Goal: Transaction & Acquisition: Purchase product/service

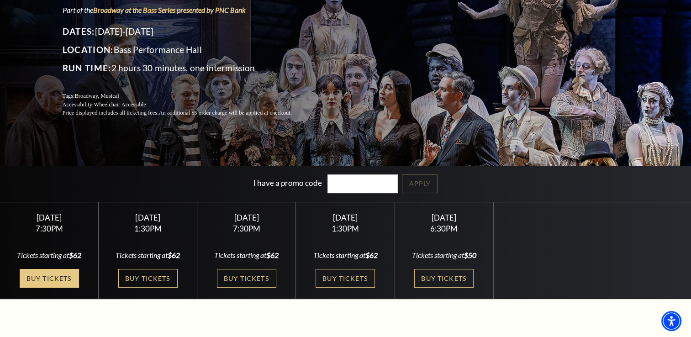
click at [57, 273] on link "Buy Tickets" at bounding box center [49, 278] width 59 height 19
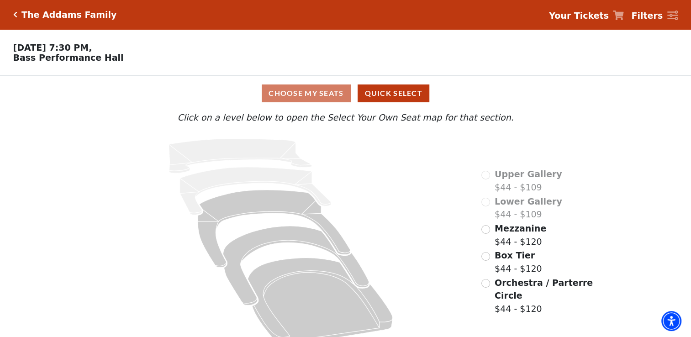
scroll to position [17, 0]
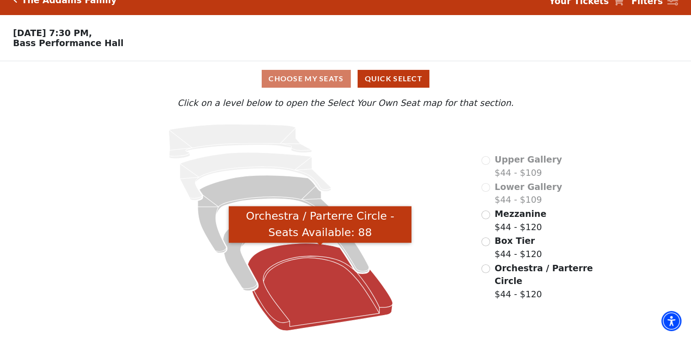
click at [307, 263] on icon "Orchestra / Parterre Circle - Seats Available: 88" at bounding box center [320, 286] width 145 height 87
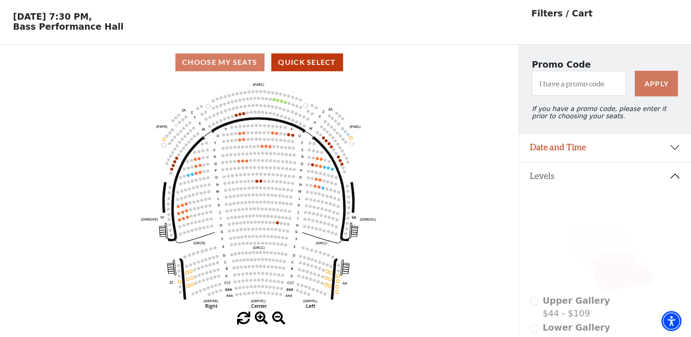
scroll to position [42, 0]
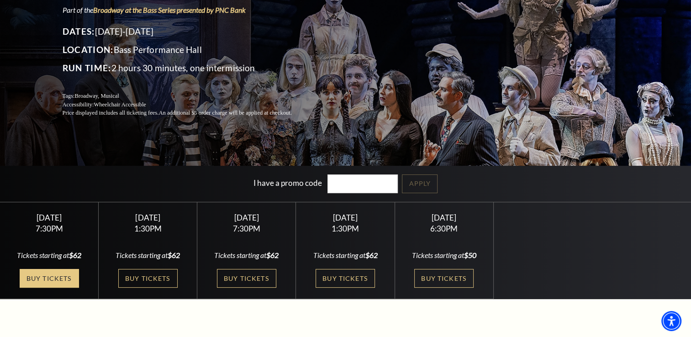
click at [69, 277] on link "Buy Tickets" at bounding box center [49, 278] width 59 height 19
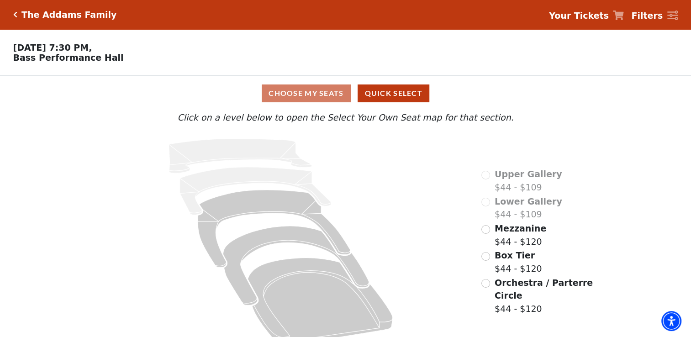
scroll to position [17, 0]
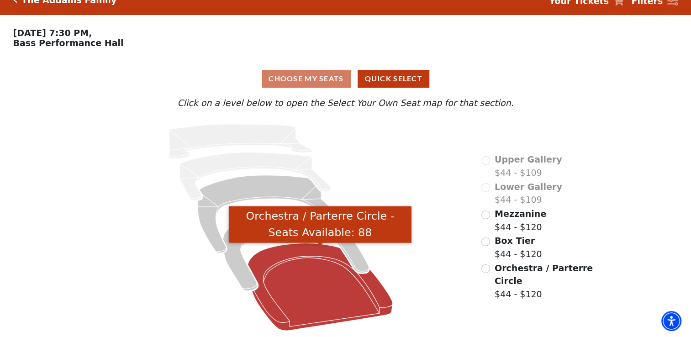
click at [310, 284] on icon "Orchestra / Parterre Circle - Seats Available: 88" at bounding box center [320, 286] width 145 height 87
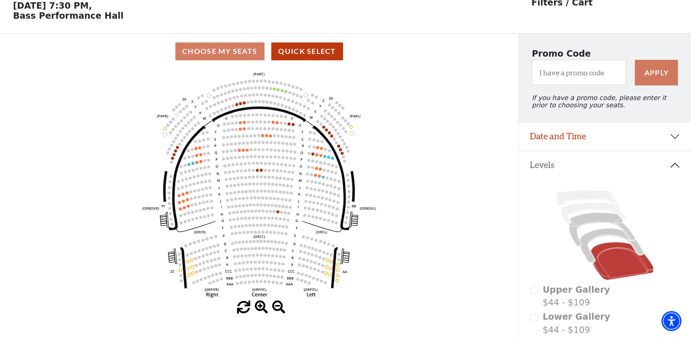
scroll to position [42, 0]
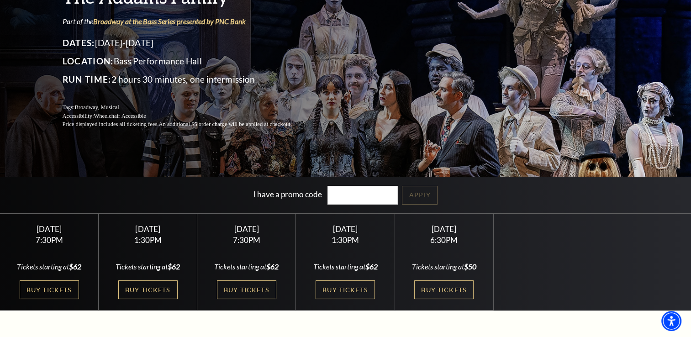
scroll to position [99, 0]
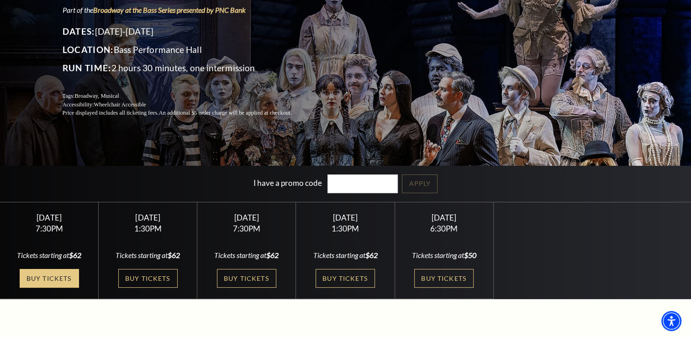
click at [62, 278] on link "Buy Tickets" at bounding box center [49, 278] width 59 height 19
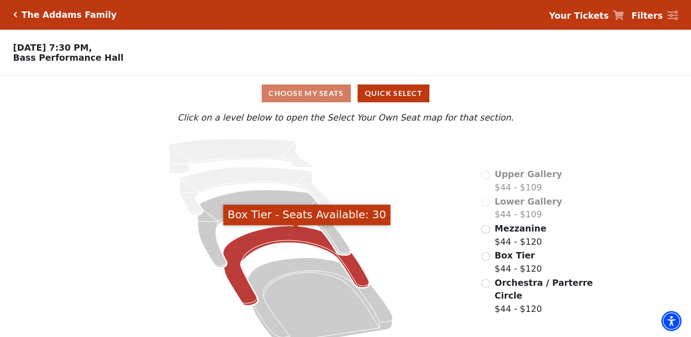
click at [298, 241] on icon "Box Tier - Seats Available: 30" at bounding box center [296, 265] width 146 height 79
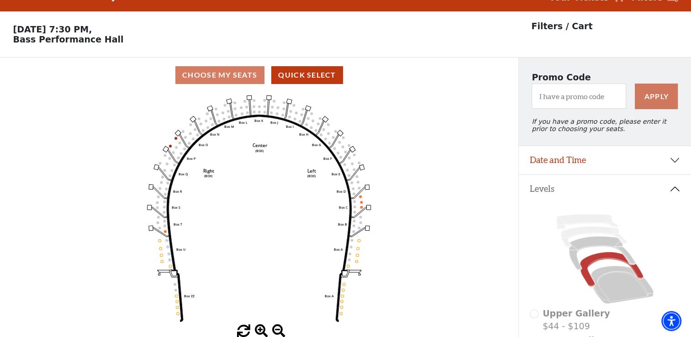
scroll to position [42, 0]
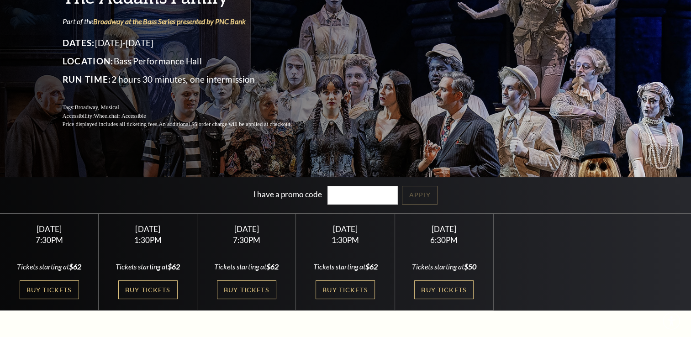
scroll to position [99, 0]
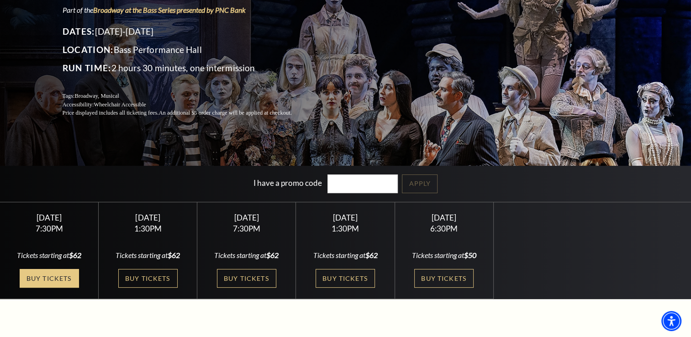
click at [65, 275] on link "Buy Tickets" at bounding box center [49, 278] width 59 height 19
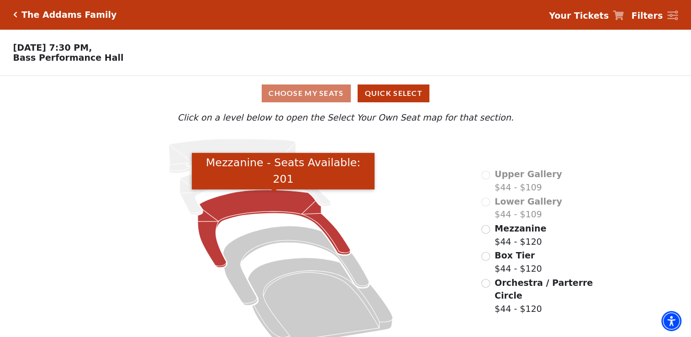
click at [285, 205] on icon "Mezzanine - Seats Available: 201" at bounding box center [274, 229] width 152 height 78
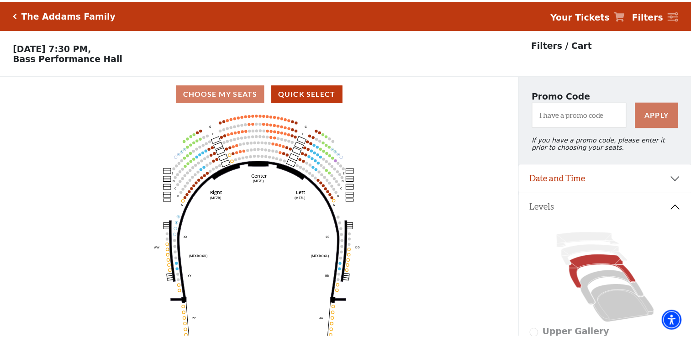
scroll to position [42, 0]
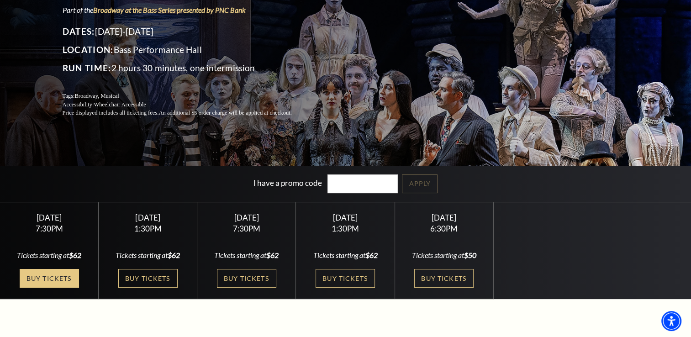
click at [58, 279] on link "Buy Tickets" at bounding box center [49, 278] width 59 height 19
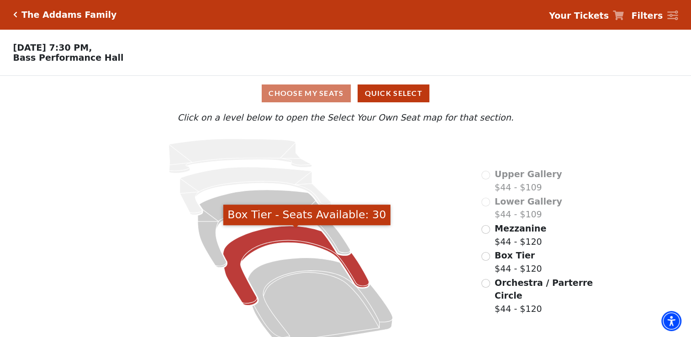
click at [303, 232] on icon "Box Tier - Seats Available: 30" at bounding box center [296, 265] width 146 height 79
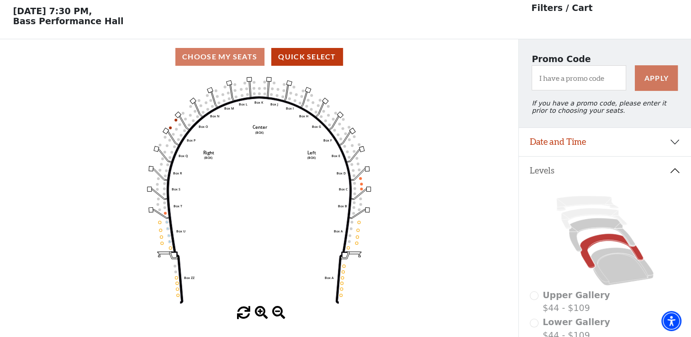
scroll to position [42, 0]
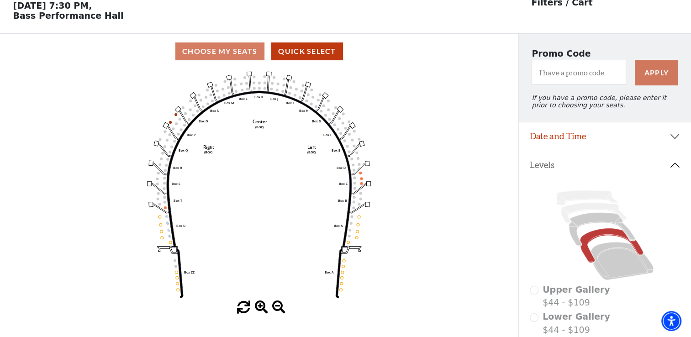
click at [349, 147] on icon "Left (BOX) Right (BOX) Center (BOX) Box ZZ Box U Box T Box S Box R Box Q Box P …" at bounding box center [259, 185] width 466 height 232
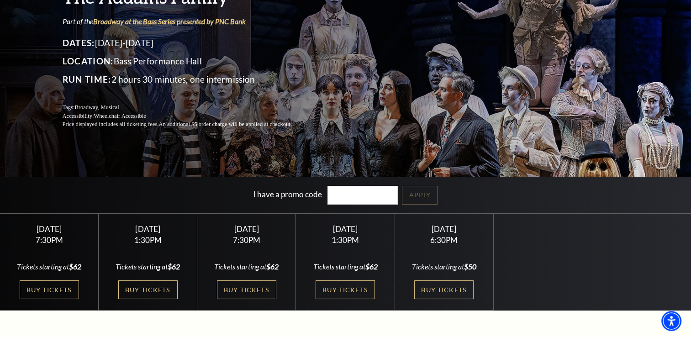
scroll to position [99, 0]
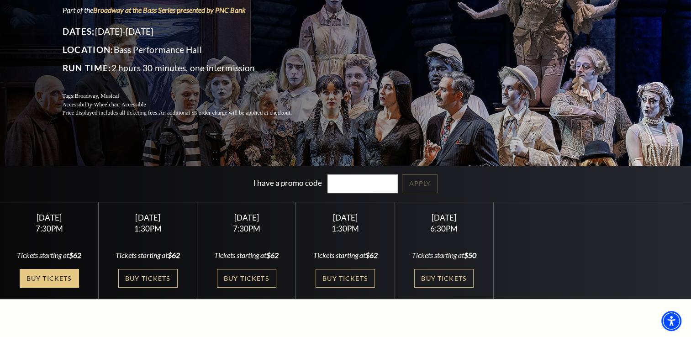
click at [66, 278] on link "Buy Tickets" at bounding box center [49, 278] width 59 height 19
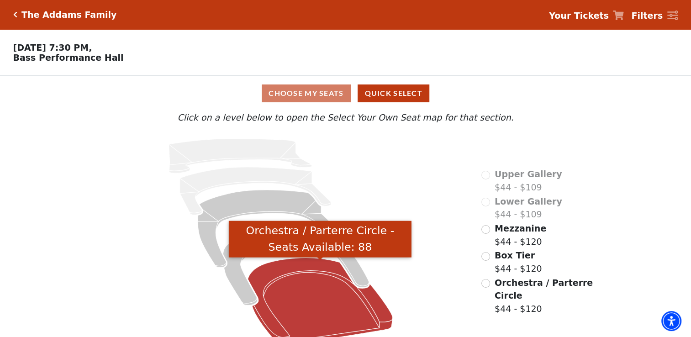
click at [285, 272] on icon "Orchestra / Parterre Circle - Seats Available: 88" at bounding box center [320, 300] width 145 height 87
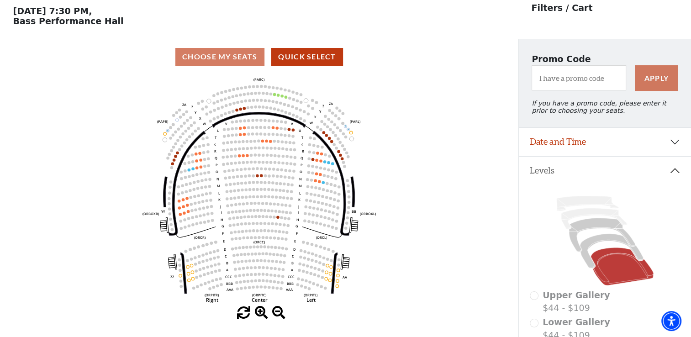
scroll to position [42, 0]
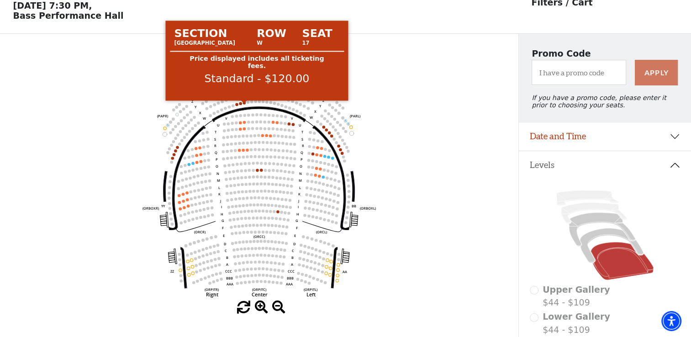
click at [243, 104] on circle at bounding box center [243, 102] width 3 height 3
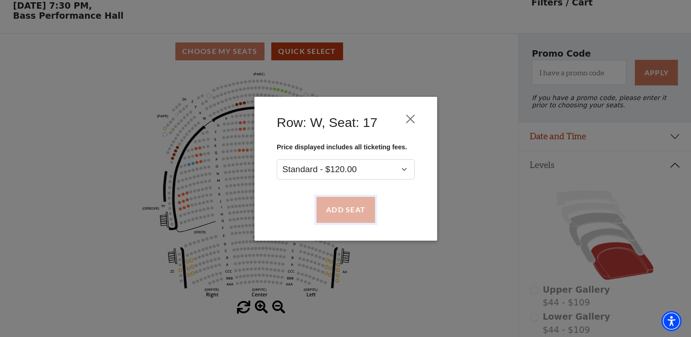
click at [337, 206] on button "Add Seat" at bounding box center [345, 210] width 58 height 26
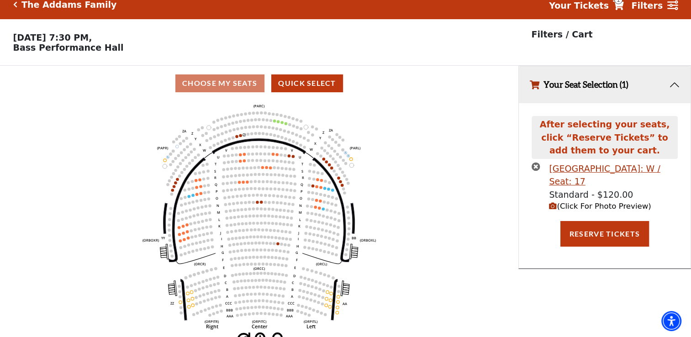
scroll to position [0, 0]
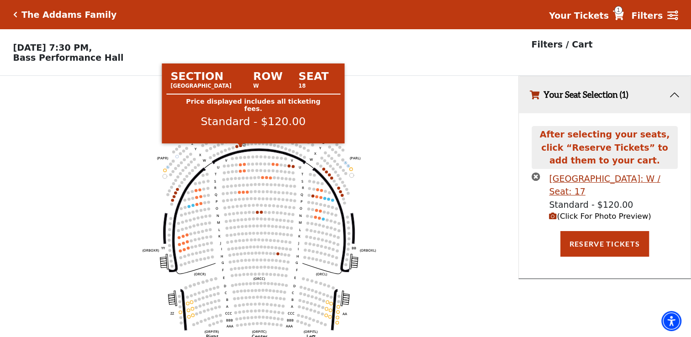
click at [240, 147] on circle at bounding box center [240, 145] width 3 height 3
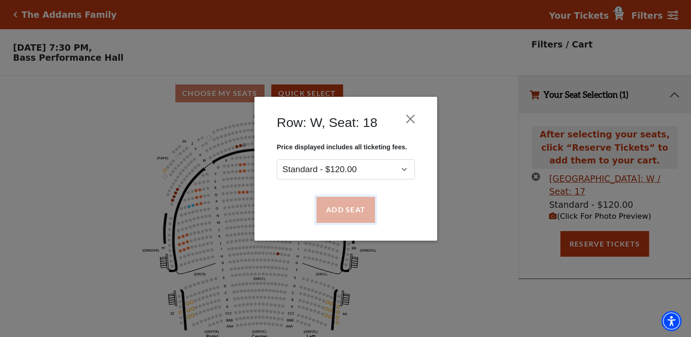
click at [339, 213] on button "Add Seat" at bounding box center [345, 210] width 58 height 26
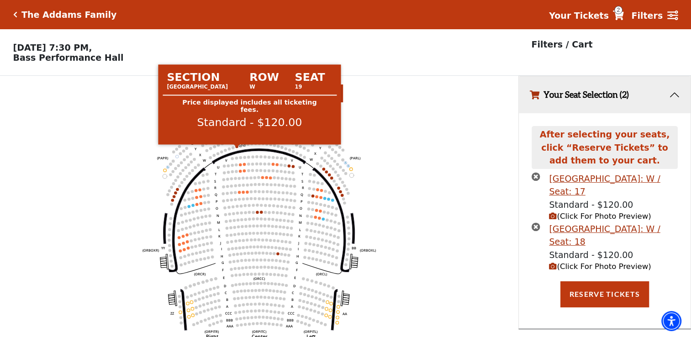
click at [236, 147] on circle at bounding box center [236, 146] width 3 height 3
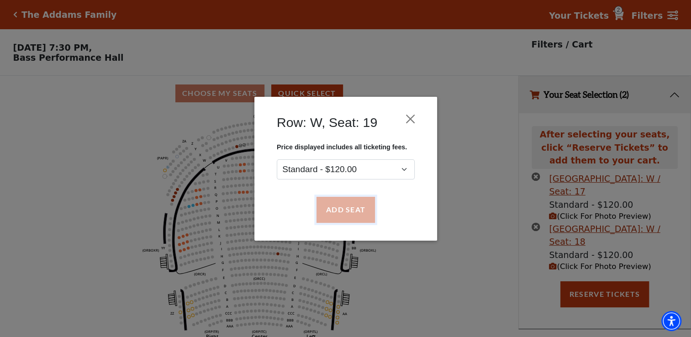
click at [336, 209] on button "Add Seat" at bounding box center [345, 210] width 58 height 26
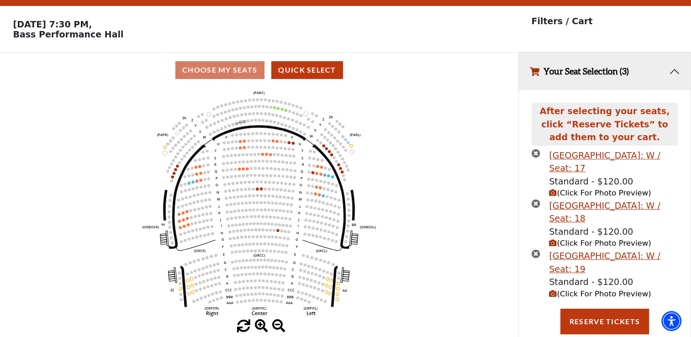
scroll to position [45, 0]
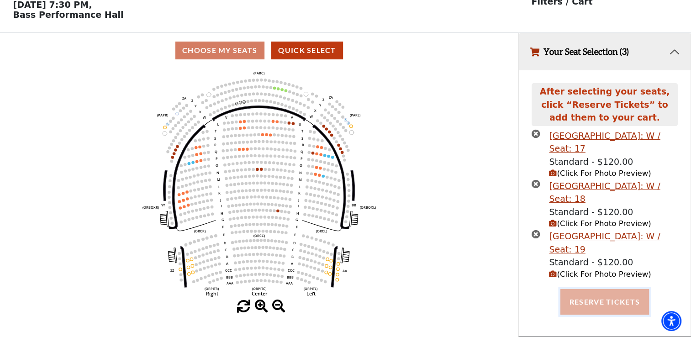
click at [592, 298] on button "Reserve Tickets" at bounding box center [604, 302] width 89 height 26
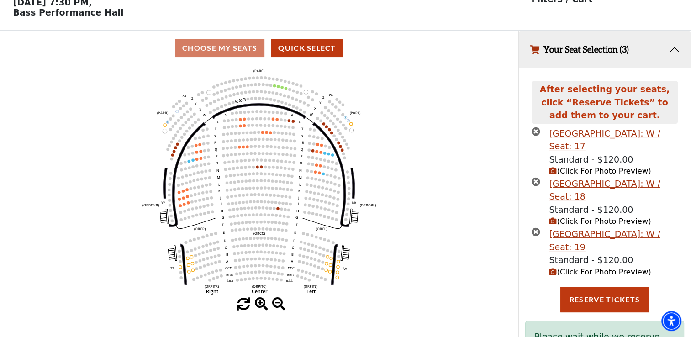
scroll to position [98, 0]
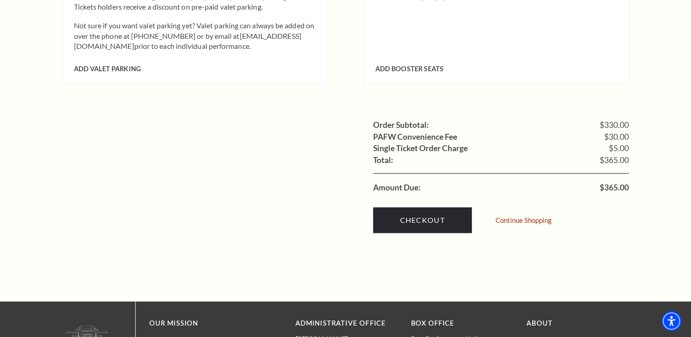
scroll to position [891, 0]
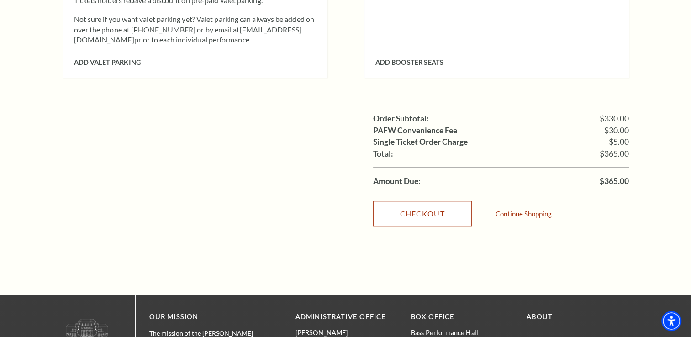
click at [422, 205] on link "Checkout" at bounding box center [422, 214] width 99 height 26
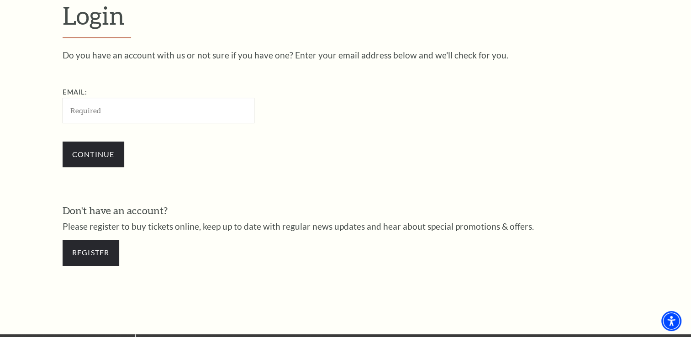
click at [148, 115] on input "Email:" at bounding box center [159, 110] width 192 height 25
type input "[PERSON_NAME][EMAIL_ADDRESS][PERSON_NAME][DOMAIN_NAME]"
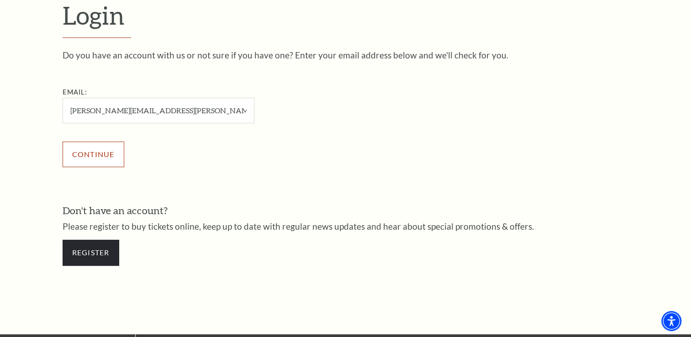
click at [101, 156] on input "Continue" at bounding box center [94, 155] width 62 height 26
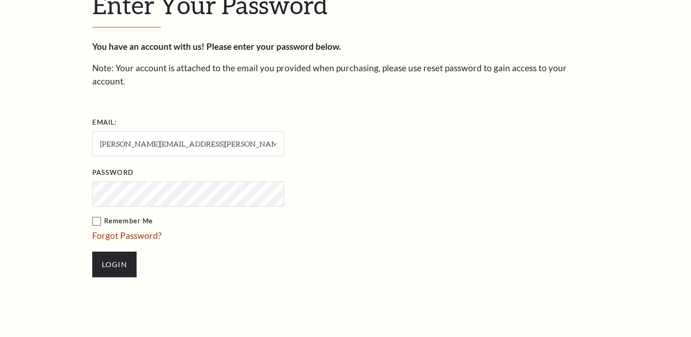
scroll to position [278, 0]
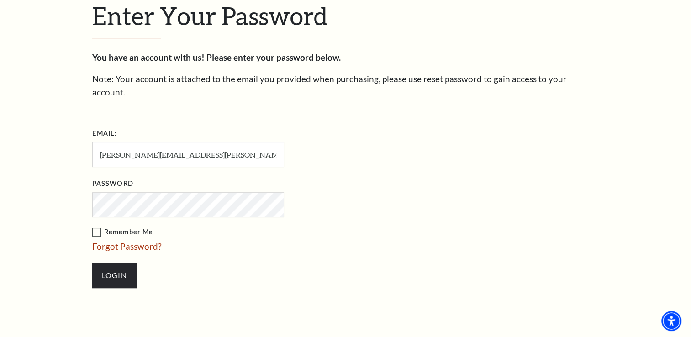
click at [95, 226] on label "Remember Me" at bounding box center [233, 231] width 283 height 11
click at [0, 0] on input "Remember Me" at bounding box center [0, 0] width 0 height 0
click at [112, 262] on input "Login" at bounding box center [114, 275] width 44 height 26
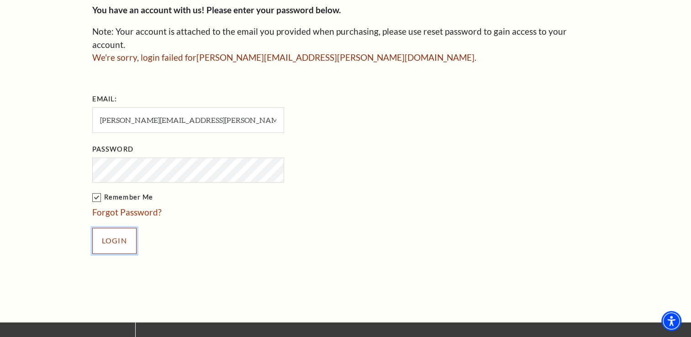
click at [123, 228] on input "Login" at bounding box center [114, 241] width 44 height 26
click at [132, 207] on link "Forgot Password?" at bounding box center [126, 212] width 69 height 10
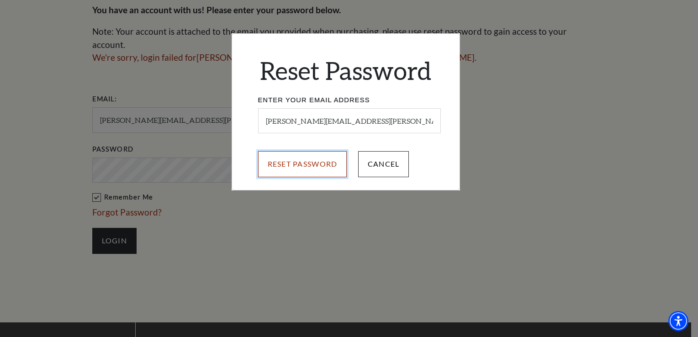
click at [294, 164] on input "Reset Password" at bounding box center [302, 164] width 89 height 26
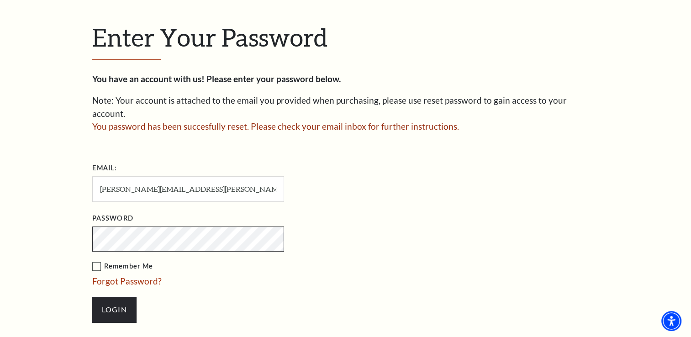
scroll to position [254, 0]
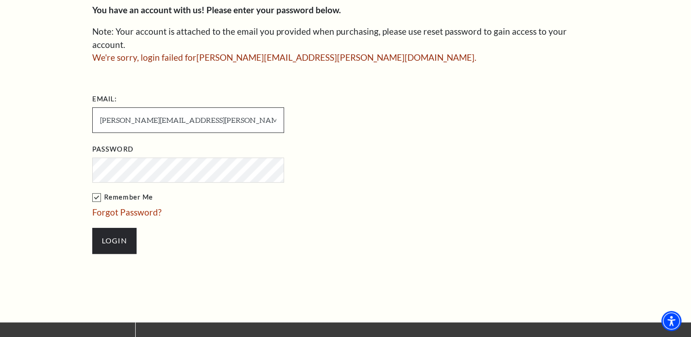
click at [226, 107] on input "[PERSON_NAME][EMAIL_ADDRESS][PERSON_NAME][DOMAIN_NAME]" at bounding box center [188, 119] width 192 height 25
type input "m"
type input "michael.steele@gatewayloan.com"
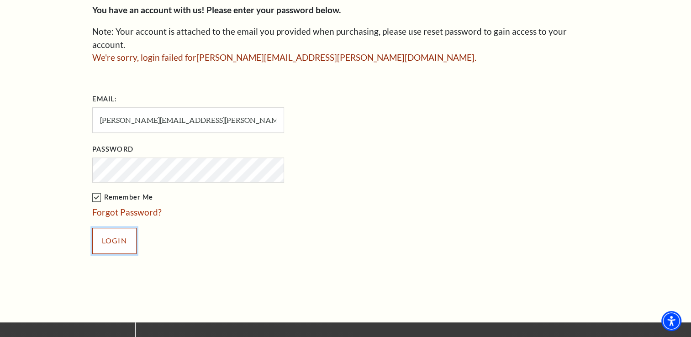
click at [115, 228] on input "Login" at bounding box center [114, 241] width 44 height 26
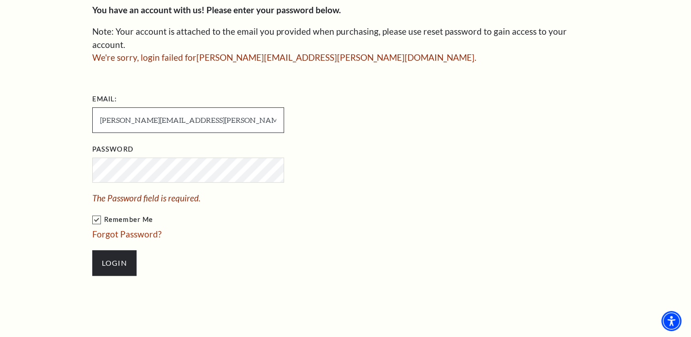
click at [218, 107] on input "[PERSON_NAME][EMAIL_ADDRESS][PERSON_NAME][DOMAIN_NAME]" at bounding box center [188, 119] width 192 height 25
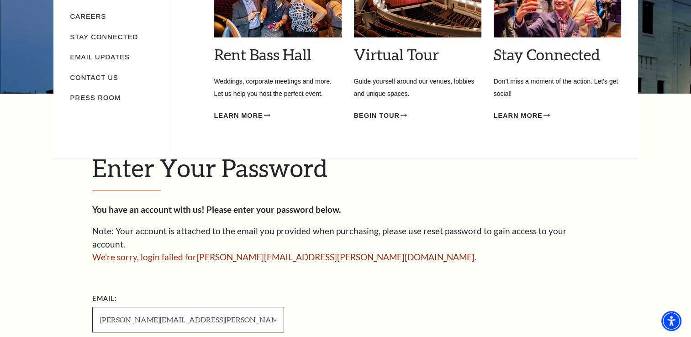
scroll to position [126, 0]
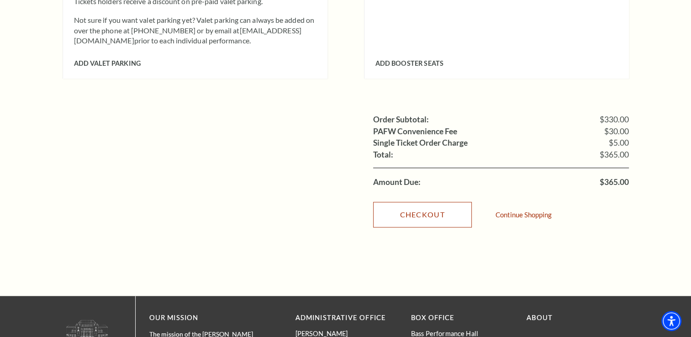
click at [417, 202] on link "Checkout" at bounding box center [422, 215] width 99 height 26
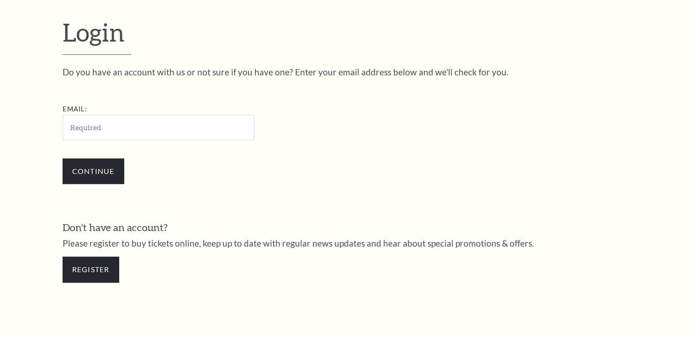
scroll to position [269, 0]
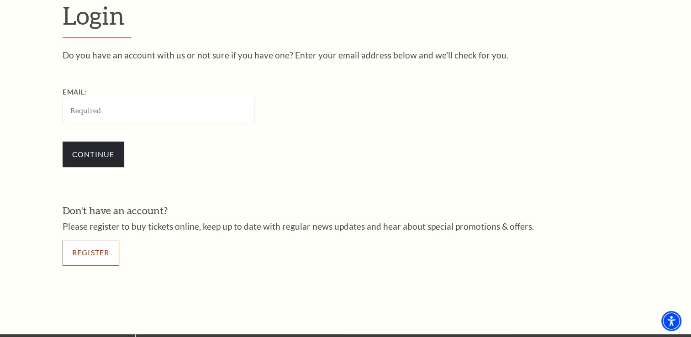
click at [103, 246] on link "Register" at bounding box center [91, 253] width 57 height 26
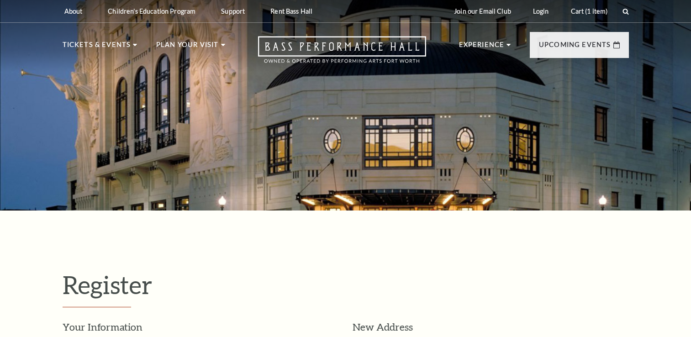
select select "1"
select select "[GEOGRAPHIC_DATA]"
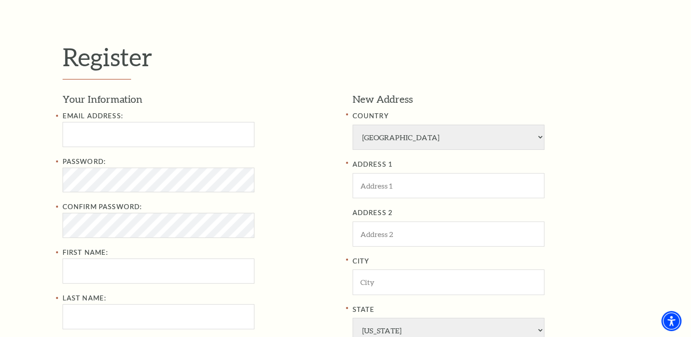
scroll to position [228, 0]
click at [134, 121] on input "Email Address:" at bounding box center [159, 133] width 192 height 25
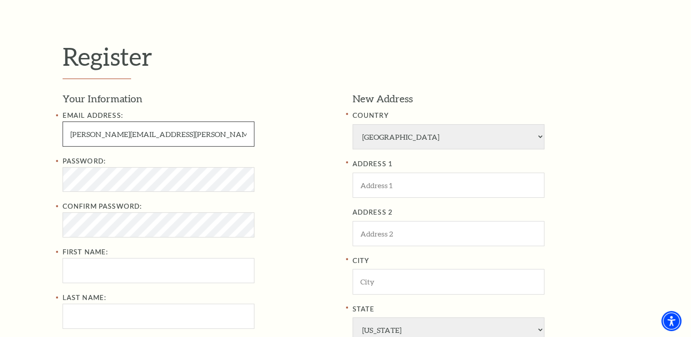
type input "[PERSON_NAME][EMAIL_ADDRESS][PERSON_NAME][DOMAIN_NAME]"
type input "[PERSON_NAME]"
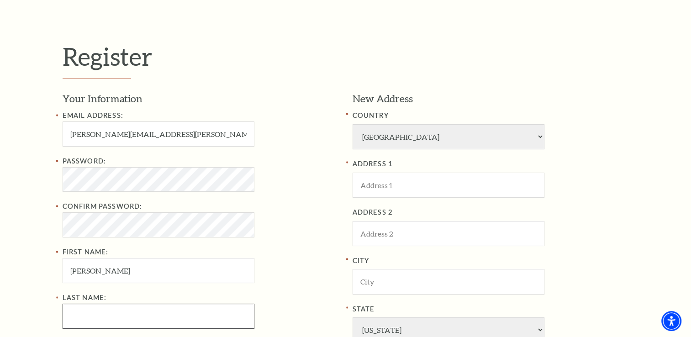
type input "[PERSON_NAME]"
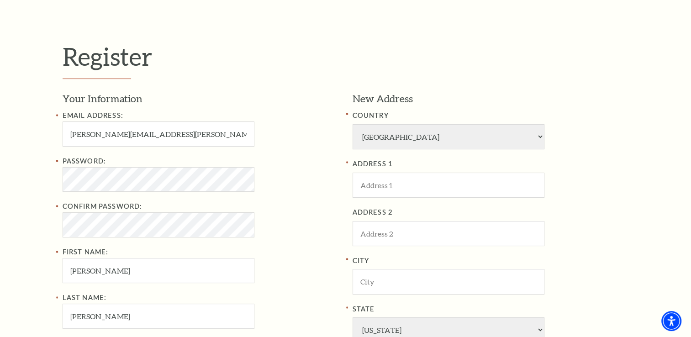
type input "8178321820"
type input "[STREET_ADDRESS][PERSON_NAME]"
type input "[PERSON_NAME]"
type input "76248"
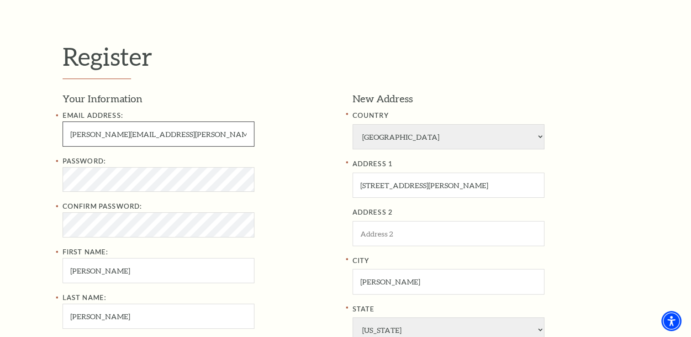
type input "817-832-1820"
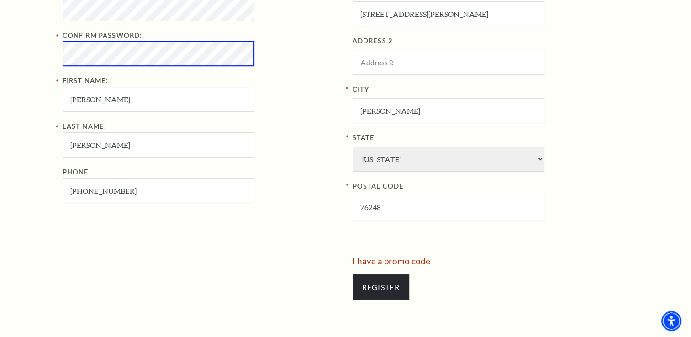
scroll to position [396, 0]
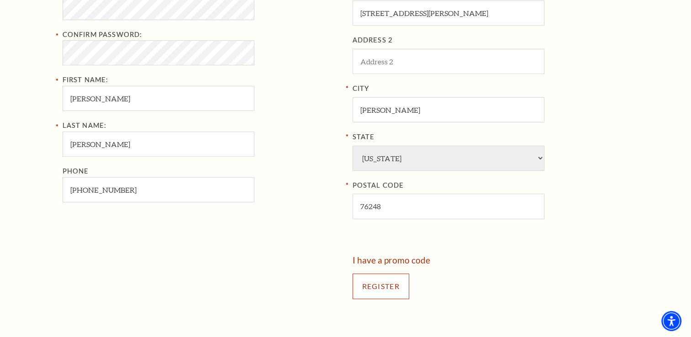
click at [381, 291] on input "Register" at bounding box center [380, 286] width 57 height 26
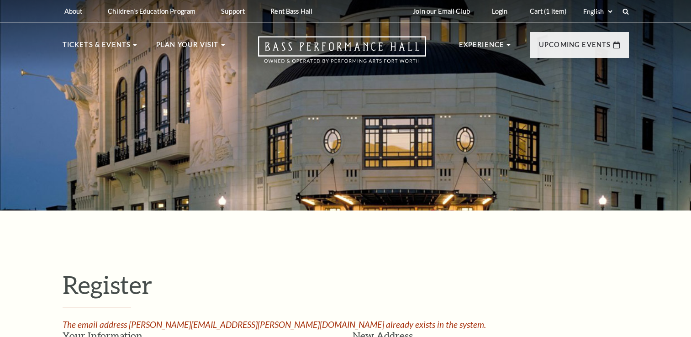
select select "1"
select select "[GEOGRAPHIC_DATA]"
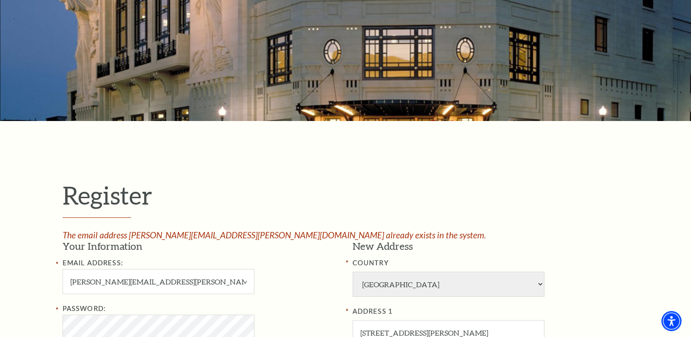
scroll to position [146, 0]
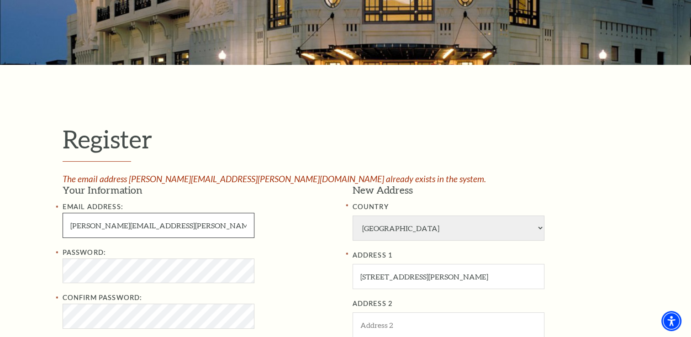
click at [85, 227] on input "[PERSON_NAME][EMAIL_ADDRESS][PERSON_NAME][DOMAIN_NAME]" at bounding box center [159, 225] width 192 height 25
type input "[PERSON_NAME][EMAIL_ADDRESS][PERSON_NAME][DOMAIN_NAME]"
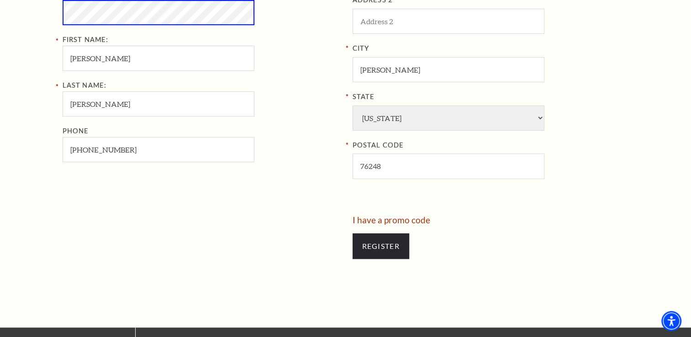
scroll to position [446, 0]
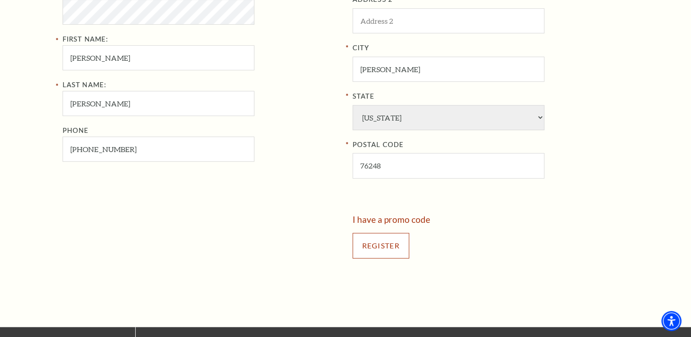
click at [398, 252] on input "Register" at bounding box center [380, 246] width 57 height 26
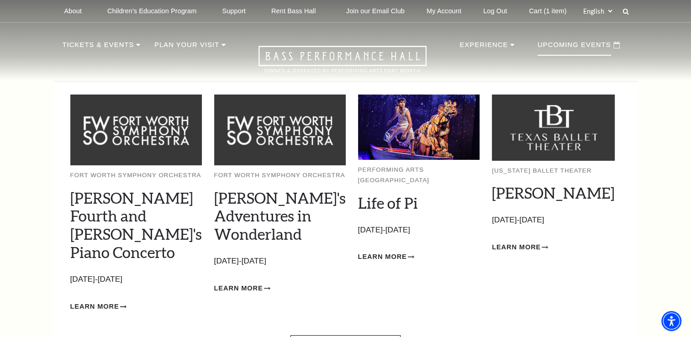
click at [573, 51] on p "Upcoming Events" at bounding box center [573, 47] width 73 height 16
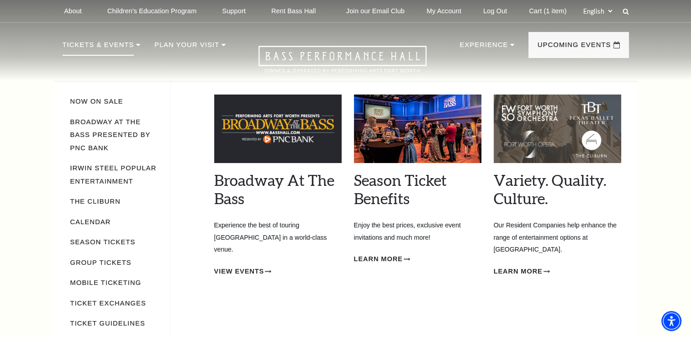
click at [105, 45] on p "Tickets & Events" at bounding box center [99, 47] width 72 height 16
click at [128, 45] on li "Tickets & Events Now On Sale Broadway At The Bass presented by PNC Bank Irwin S…" at bounding box center [102, 55] width 78 height 33
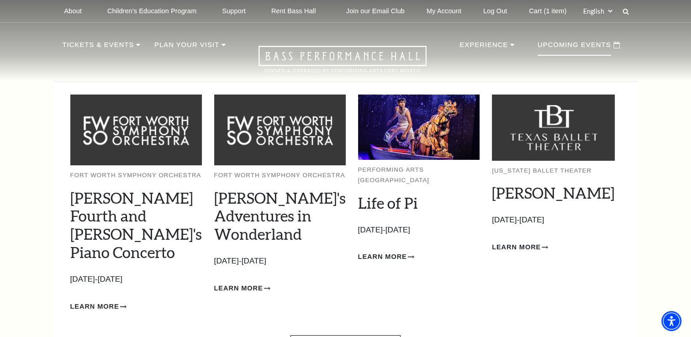
click at [561, 47] on p "Upcoming Events" at bounding box center [573, 47] width 73 height 16
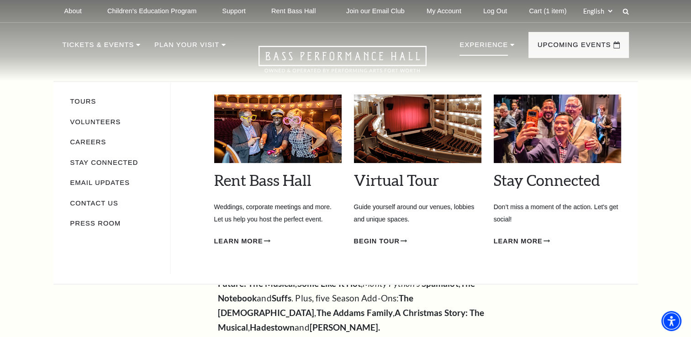
click at [485, 41] on p "Experience" at bounding box center [483, 47] width 48 height 16
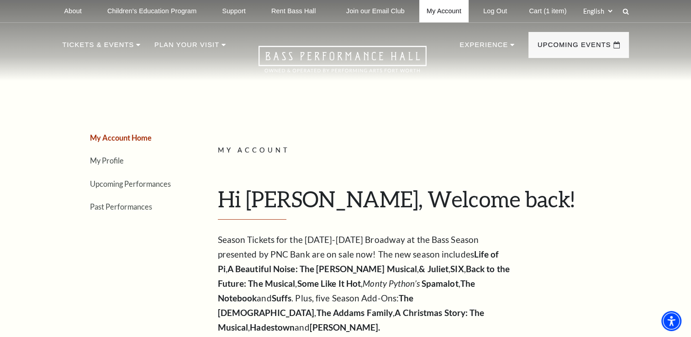
click at [450, 6] on link "My Account" at bounding box center [443, 11] width 49 height 22
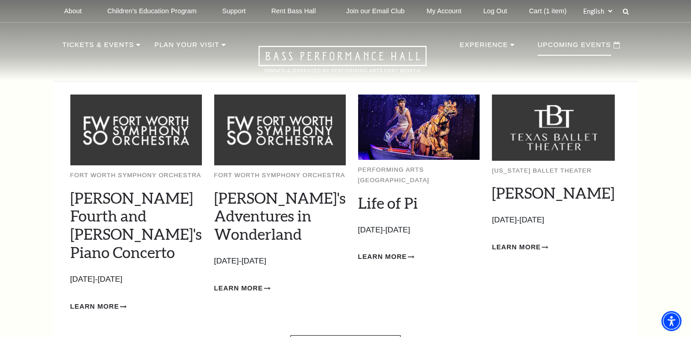
click at [577, 50] on p "Upcoming Events" at bounding box center [573, 47] width 73 height 16
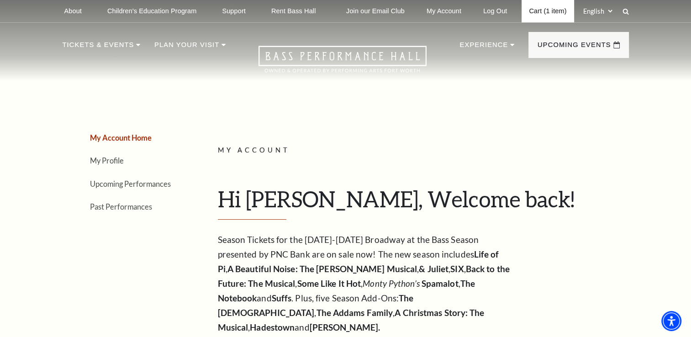
click at [549, 7] on link "Cart (1 item)" at bounding box center [547, 11] width 52 height 22
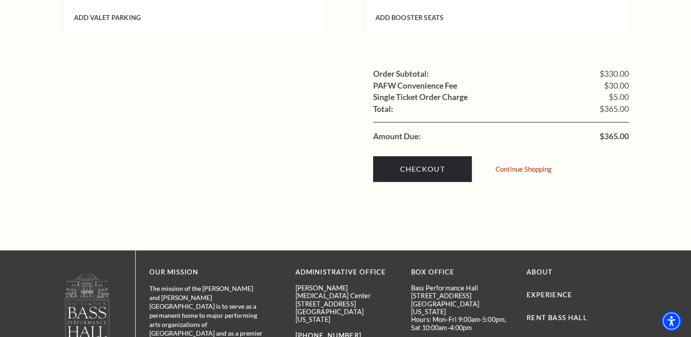
scroll to position [938, 0]
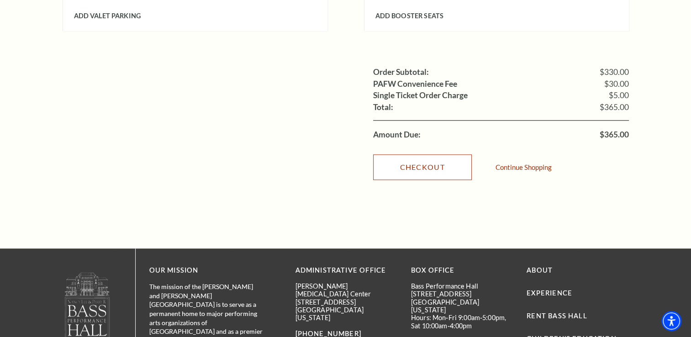
click at [421, 154] on link "Checkout" at bounding box center [422, 167] width 99 height 26
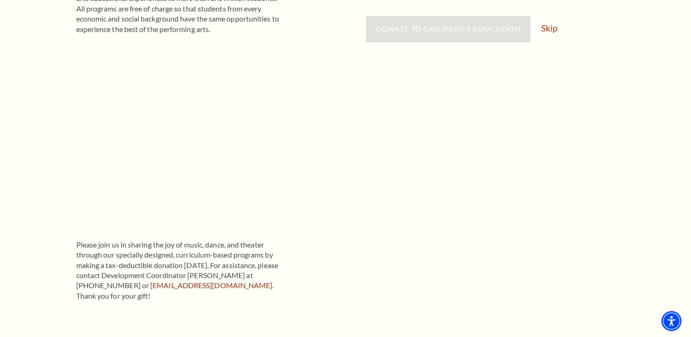
scroll to position [283, 0]
click at [549, 28] on link "Skip" at bounding box center [549, 28] width 16 height 9
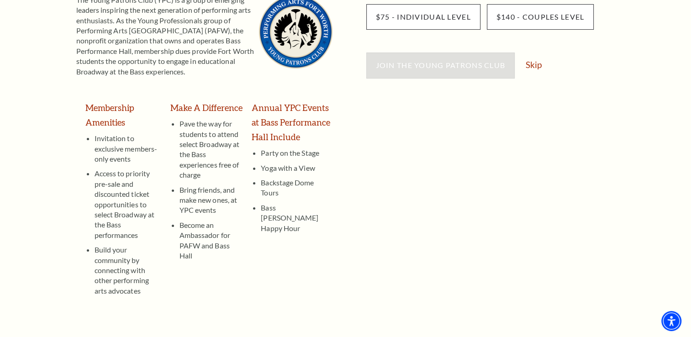
scroll to position [173, 0]
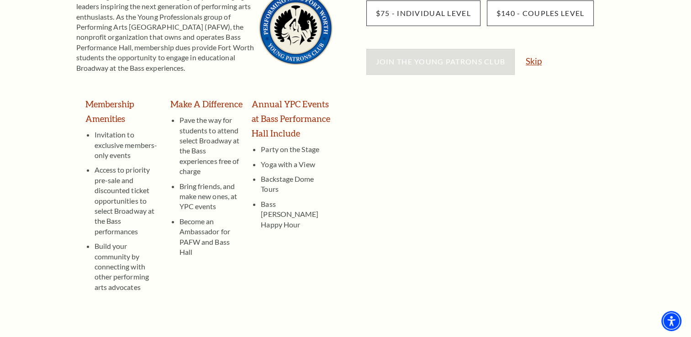
click at [531, 63] on link "Skip" at bounding box center [533, 61] width 16 height 9
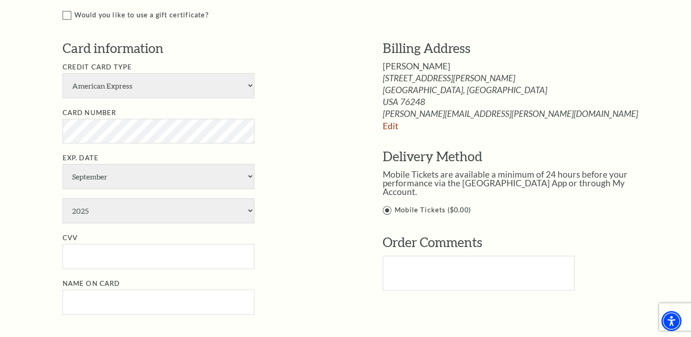
scroll to position [511, 0]
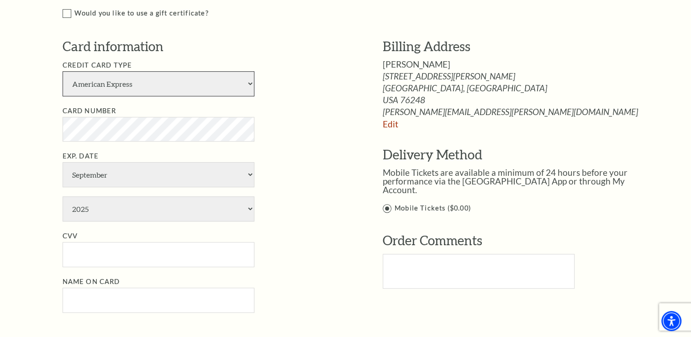
select select "24"
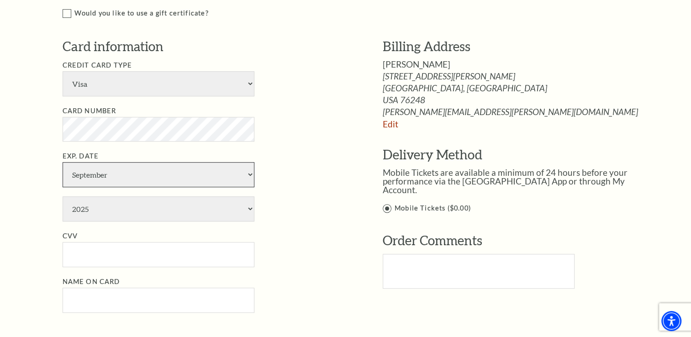
select select "10"
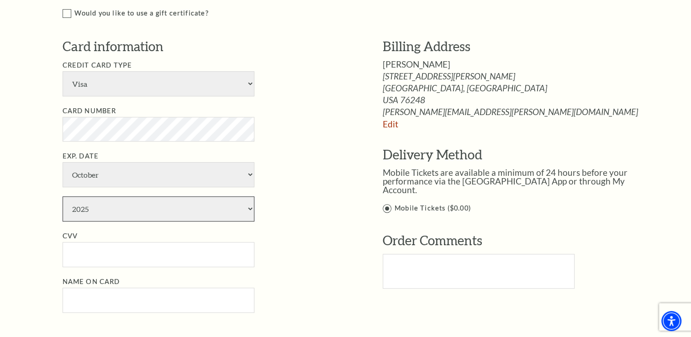
select select "2029"
type input "547"
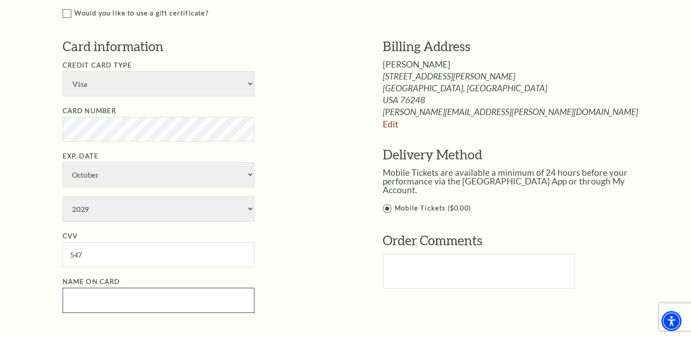
type input "Michael Steele"
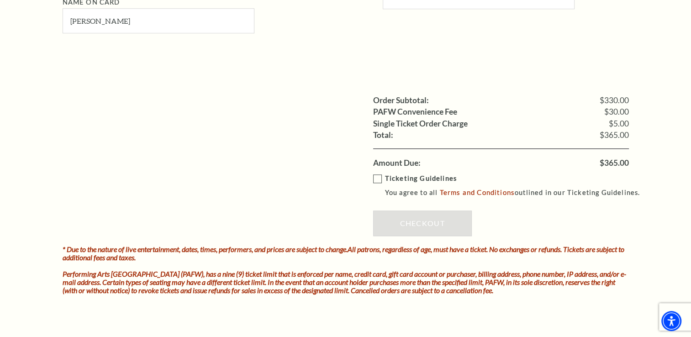
scroll to position [792, 0]
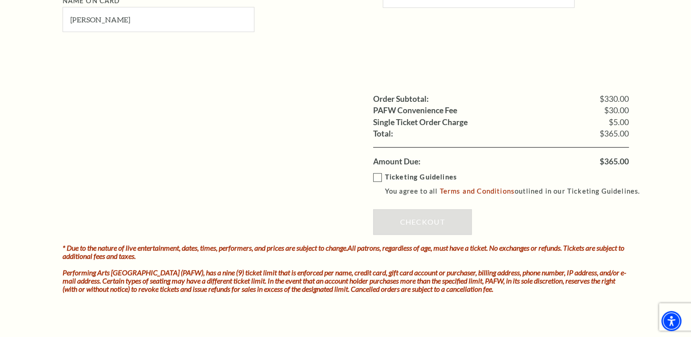
click at [379, 176] on label "Ticketing Guidelines You agree to all Terms and Conditions outlined in our Tick…" at bounding box center [510, 184] width 275 height 25
click at [0, 0] on input "Ticketing Guidelines You agree to all Terms and Conditions outlined in our Tick…" at bounding box center [0, 0] width 0 height 0
click at [418, 222] on link "Checkout" at bounding box center [422, 222] width 99 height 26
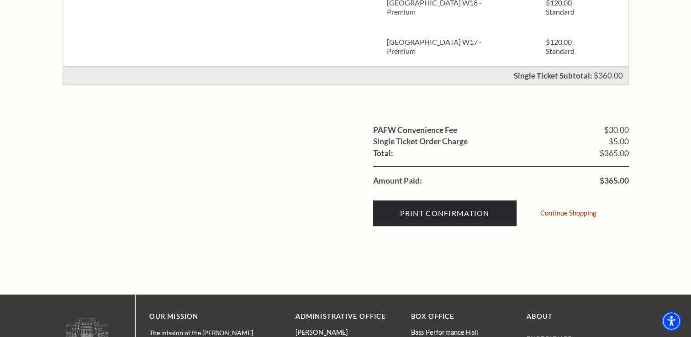
scroll to position [308, 0]
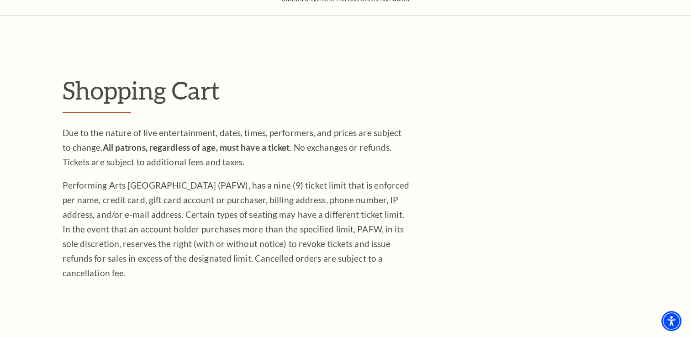
scroll to position [49, 0]
